Goal: Task Accomplishment & Management: Manage account settings

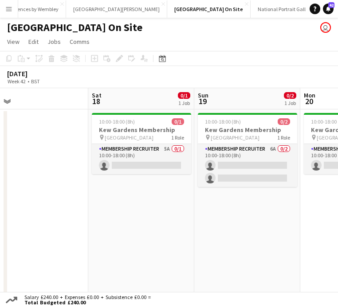
scroll to position [0, 188]
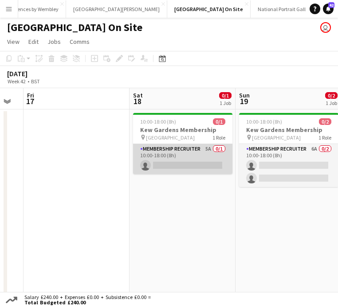
click at [194, 159] on app-card-role "Membership Recruiter 5A 0/1 10:00-18:00 (8h) single-neutral-actions" at bounding box center [182, 159] width 99 height 30
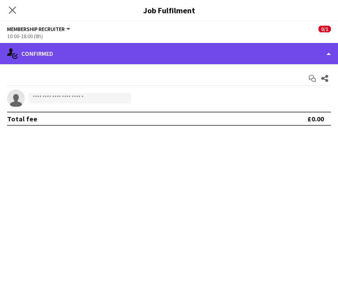
click at [128, 59] on div "single-neutral-actions-check-2 Confirmed" at bounding box center [169, 53] width 338 height 21
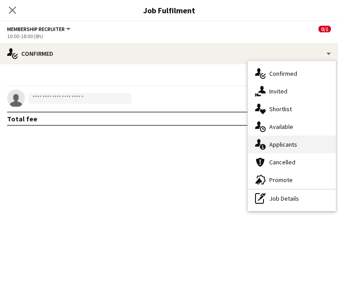
click at [267, 144] on div "single-neutral-actions-information Applicants" at bounding box center [292, 145] width 88 height 18
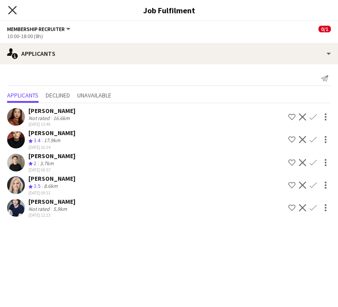
click at [12, 13] on icon "Close pop-in" at bounding box center [12, 10] width 8 height 8
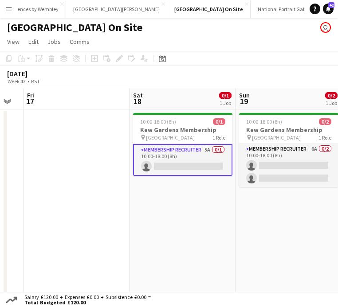
click at [86, 150] on app-date-cell at bounding box center [76, 205] width 106 height 192
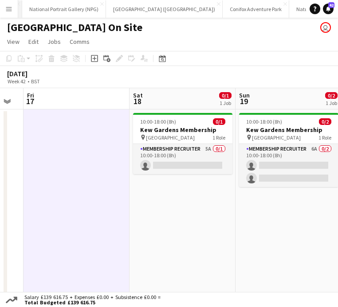
scroll to position [0, 365]
click at [288, 10] on button "Natural History Museum (NHM) Close" at bounding box center [331, 8] width 86 height 17
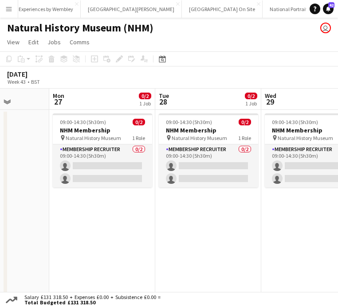
scroll to position [0, 124]
click at [179, 11] on button "[GEOGRAPHIC_DATA] On Site Close" at bounding box center [219, 8] width 81 height 17
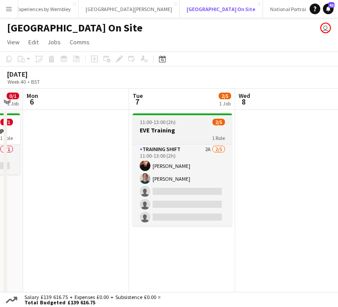
scroll to position [0, 414]
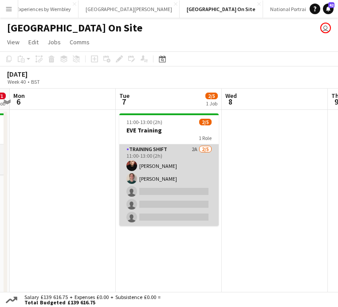
click at [179, 166] on app-card-role "Training shift 2A [DATE] 11:00-13:00 (2h) [PERSON_NAME] [PERSON_NAME] single-ne…" at bounding box center [168, 185] width 99 height 82
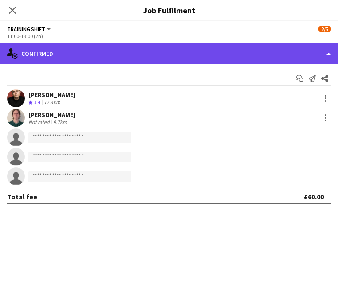
click at [238, 52] on div "single-neutral-actions-check-2 Confirmed" at bounding box center [169, 53] width 338 height 21
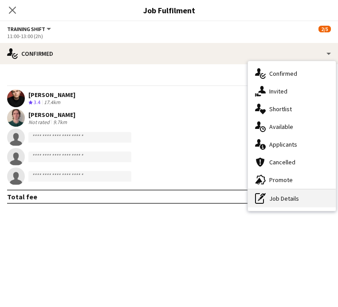
click at [274, 196] on div "pen-write Job Details" at bounding box center [292, 199] width 88 height 18
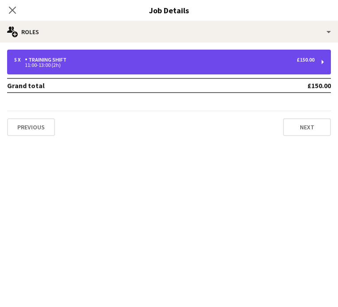
click at [216, 58] on div "5 x Training shift £150.00" at bounding box center [164, 60] width 300 height 6
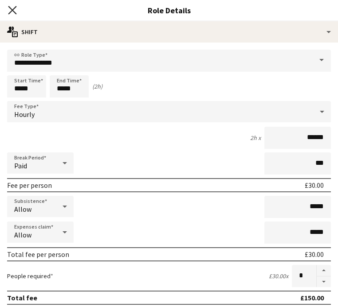
click at [13, 11] on icon at bounding box center [12, 10] width 8 height 8
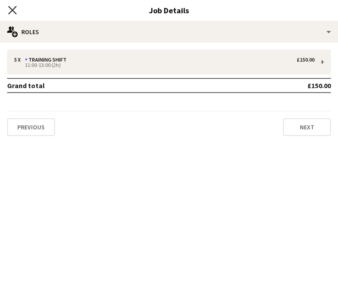
click at [12, 8] on icon "Close pop-in" at bounding box center [12, 10] width 8 height 8
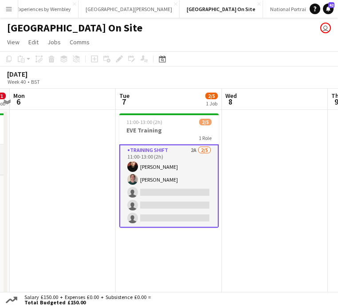
click at [191, 158] on app-card-role "Training shift 2A [DATE] 11:00-13:00 (2h) [PERSON_NAME] [PERSON_NAME] single-ne…" at bounding box center [168, 185] width 99 height 83
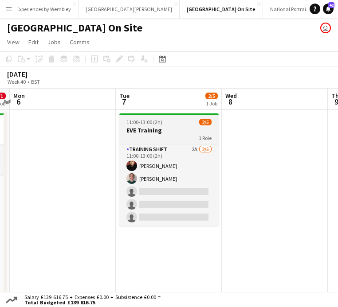
click at [181, 126] on h3 "EVE Training" at bounding box center [168, 130] width 99 height 8
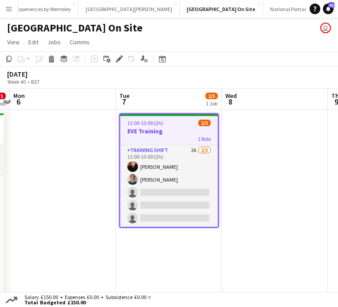
click at [164, 141] on div "1 Role" at bounding box center [168, 138] width 97 height 7
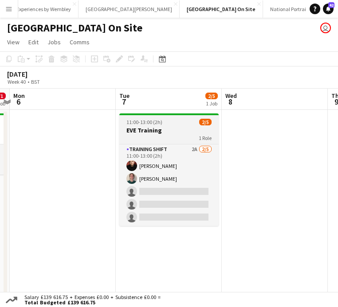
click at [164, 141] on div "1 Role" at bounding box center [168, 137] width 99 height 7
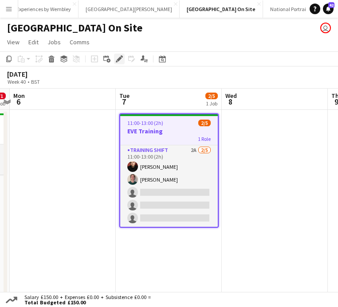
click at [121, 63] on div "Edit" at bounding box center [119, 59] width 11 height 11
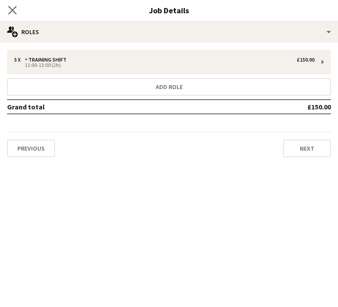
click at [7, 5] on app-icon "Close pop-in" at bounding box center [12, 10] width 13 height 13
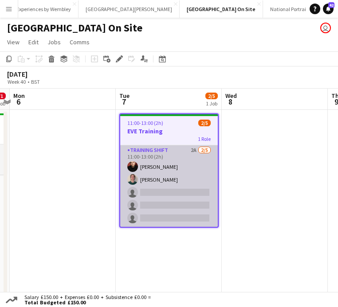
click at [152, 184] on app-card-role "Training shift 2A [DATE] 11:00-13:00 (2h) [PERSON_NAME] [PERSON_NAME] single-ne…" at bounding box center [168, 186] width 97 height 82
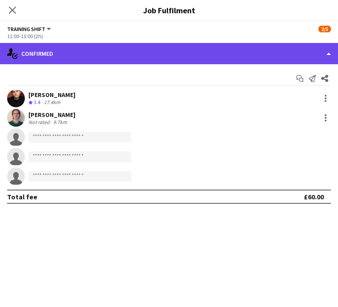
click at [123, 56] on div "single-neutral-actions-check-2 Confirmed" at bounding box center [169, 53] width 338 height 21
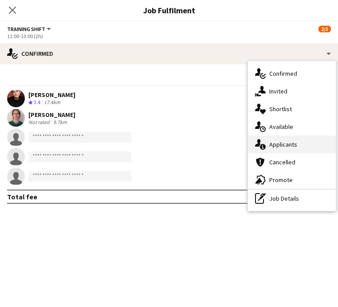
click at [284, 146] on span "Applicants" at bounding box center [283, 144] width 28 height 8
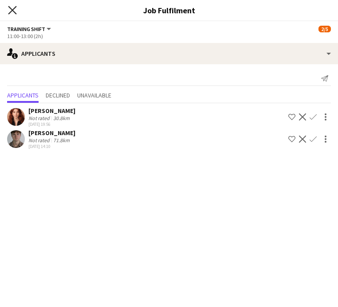
click at [13, 9] on icon at bounding box center [12, 10] width 8 height 8
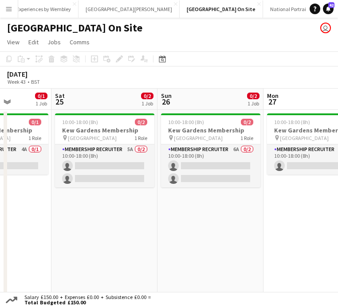
scroll to position [0, 376]
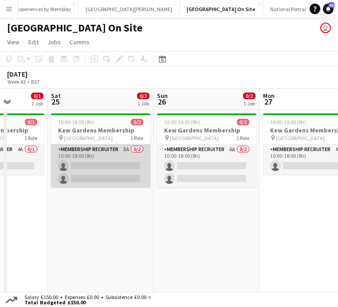
click at [125, 171] on app-card-role "Membership Recruiter 5A 0/2 10:00-18:00 (8h) single-neutral-actions single-neut…" at bounding box center [100, 165] width 99 height 43
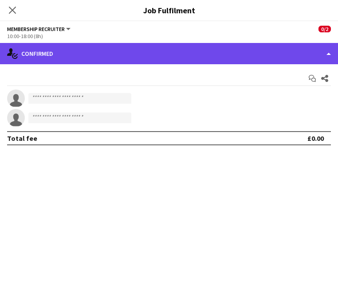
click at [292, 56] on div "single-neutral-actions-check-2 Confirmed" at bounding box center [169, 53] width 338 height 21
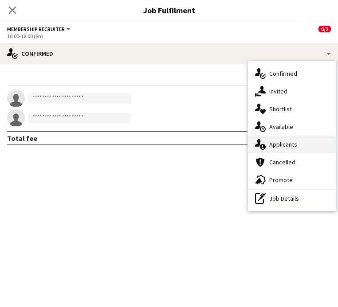
click at [302, 143] on div "single-neutral-actions-information Applicants" at bounding box center [292, 145] width 88 height 18
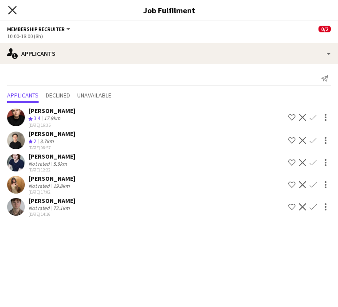
click at [16, 9] on app-icon "Close pop-in" at bounding box center [12, 10] width 13 height 13
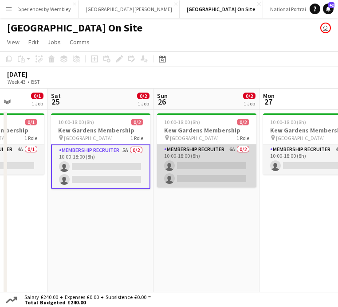
click at [193, 175] on app-card-role "Membership Recruiter 6A 0/2 10:00-18:00 (8h) single-neutral-actions single-neut…" at bounding box center [206, 165] width 99 height 43
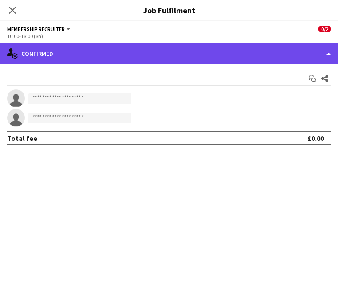
click at [108, 55] on div "single-neutral-actions-check-2 Confirmed" at bounding box center [169, 53] width 338 height 21
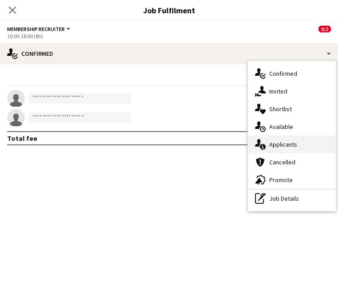
click at [280, 149] on div "single-neutral-actions-information Applicants" at bounding box center [292, 145] width 88 height 18
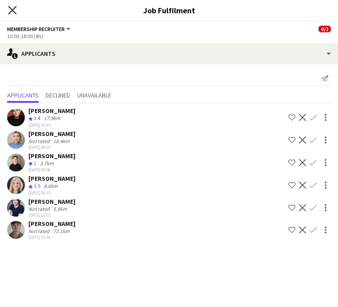
click at [14, 8] on icon at bounding box center [12, 10] width 8 height 8
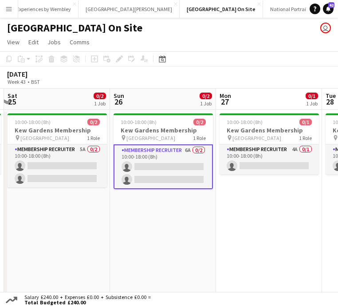
scroll to position [0, 289]
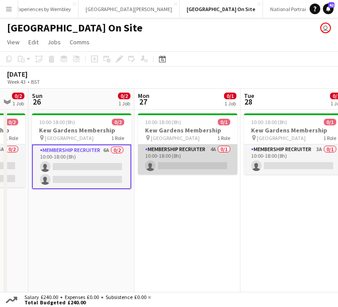
click at [201, 158] on app-card-role "Membership Recruiter 4A 0/1 10:00-18:00 (8h) single-neutral-actions" at bounding box center [187, 159] width 99 height 30
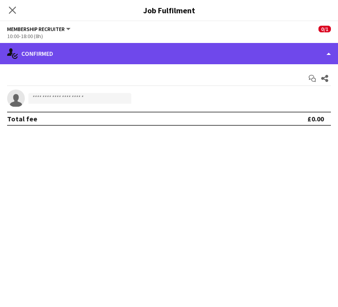
click at [114, 62] on div "single-neutral-actions-check-2 Confirmed" at bounding box center [169, 53] width 338 height 21
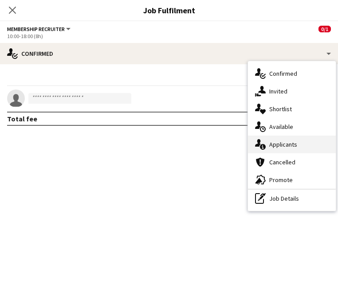
click at [279, 150] on div "single-neutral-actions-information Applicants" at bounding box center [292, 145] width 88 height 18
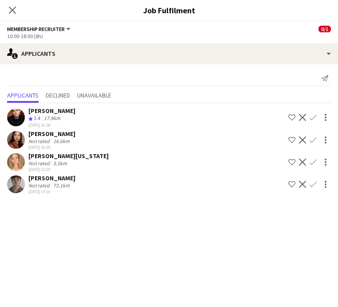
scroll to position [8, 0]
click at [15, 8] on icon "Close pop-in" at bounding box center [12, 10] width 8 height 8
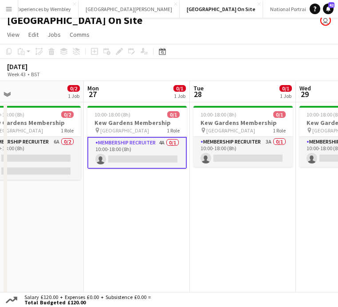
scroll to position [0, 391]
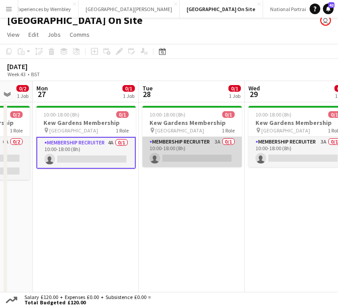
click at [186, 150] on app-card-role "Membership Recruiter 3A 0/1 10:00-18:00 (8h) single-neutral-actions" at bounding box center [191, 152] width 99 height 30
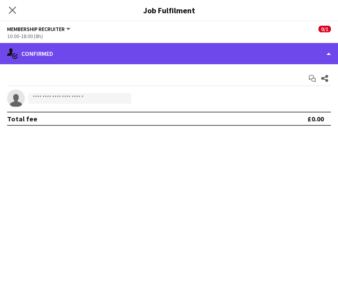
click at [180, 53] on div "single-neutral-actions-check-2 Confirmed" at bounding box center [169, 53] width 338 height 21
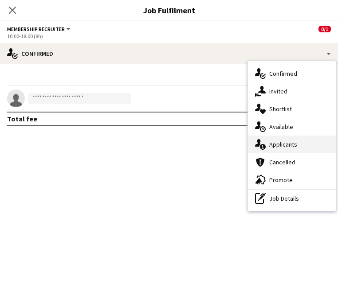
click at [278, 144] on span "Applicants" at bounding box center [283, 144] width 28 height 8
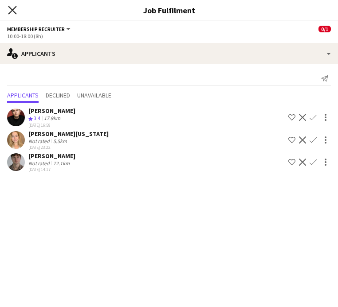
click at [10, 9] on icon "Close pop-in" at bounding box center [12, 10] width 8 height 8
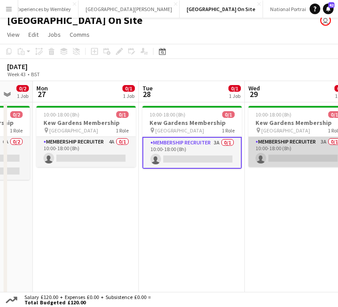
click at [272, 154] on app-card-role "Membership Recruiter 3A 0/1 10:00-18:00 (8h) single-neutral-actions" at bounding box center [297, 152] width 99 height 30
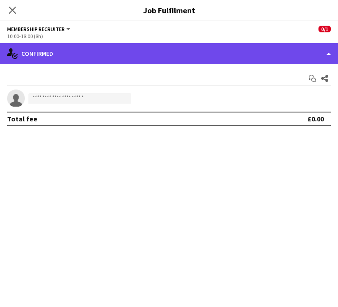
click at [112, 60] on div "single-neutral-actions-check-2 Confirmed" at bounding box center [169, 53] width 338 height 21
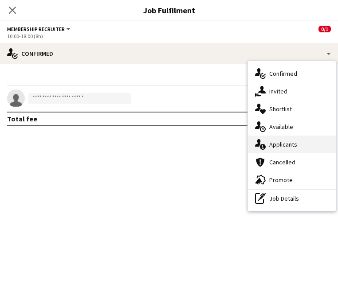
click at [277, 143] on span "Applicants" at bounding box center [283, 144] width 28 height 8
